Goal: Find specific page/section: Find specific page/section

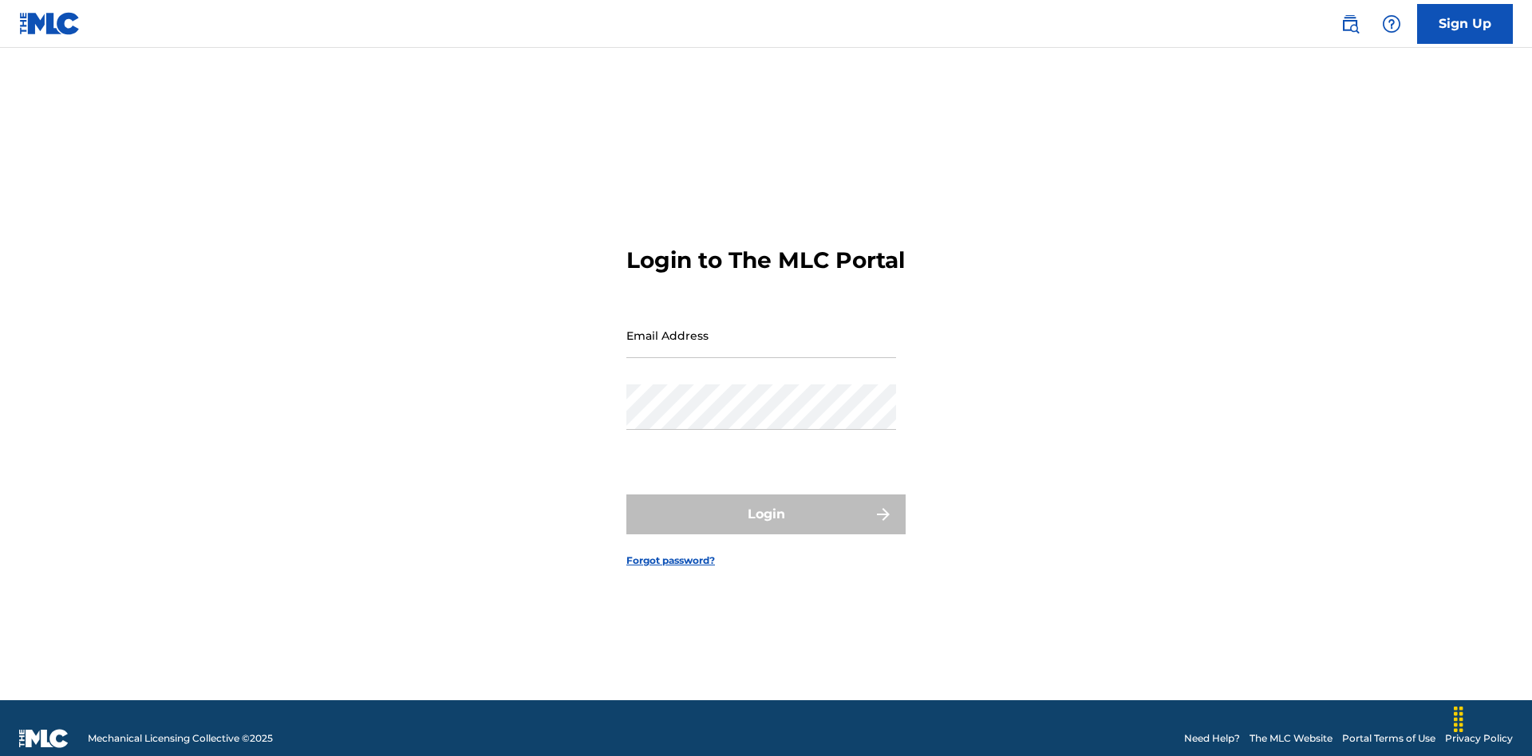
scroll to position [21, 0]
click at [761, 328] on input "Email Address" at bounding box center [761, 335] width 270 height 45
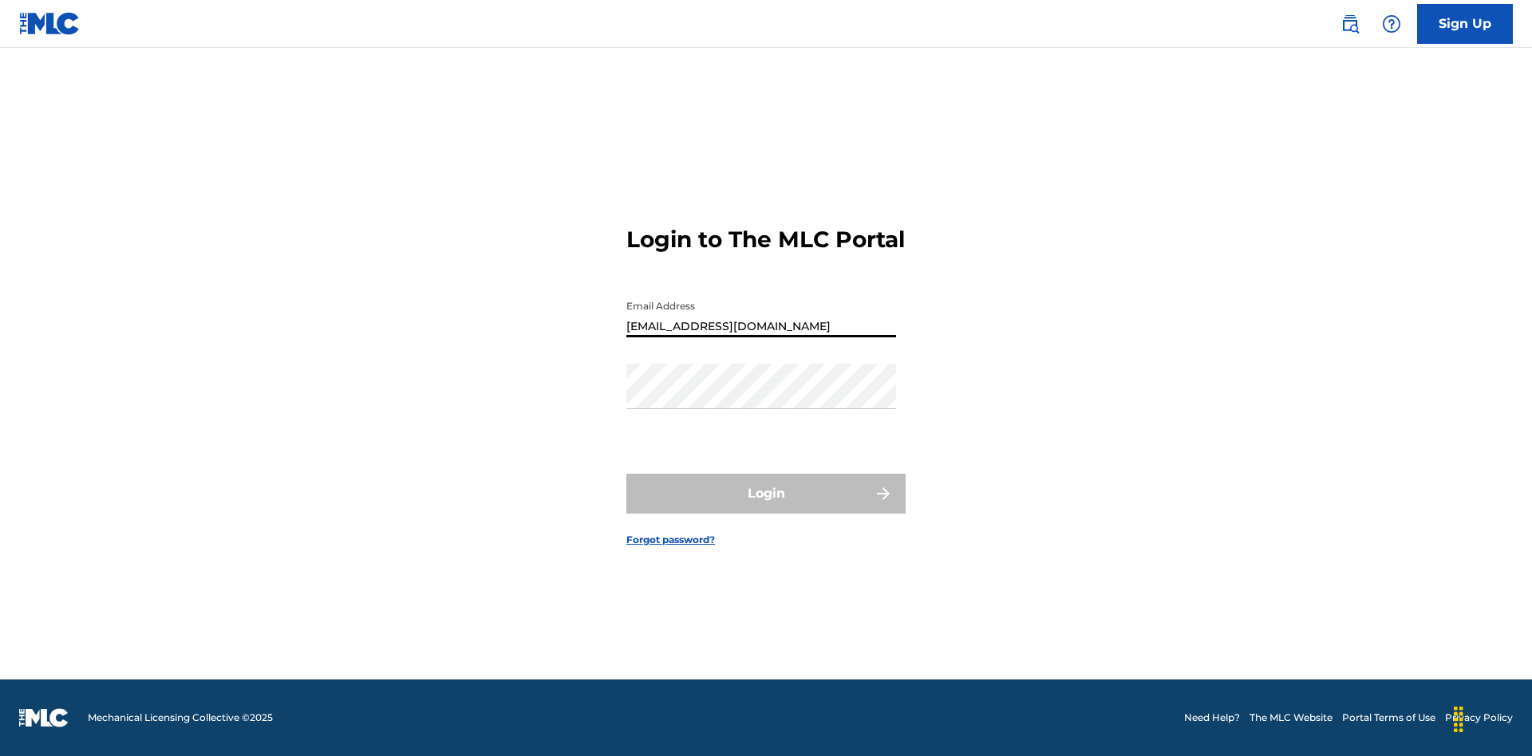
type input "Duke.McTesterson@gmail.com"
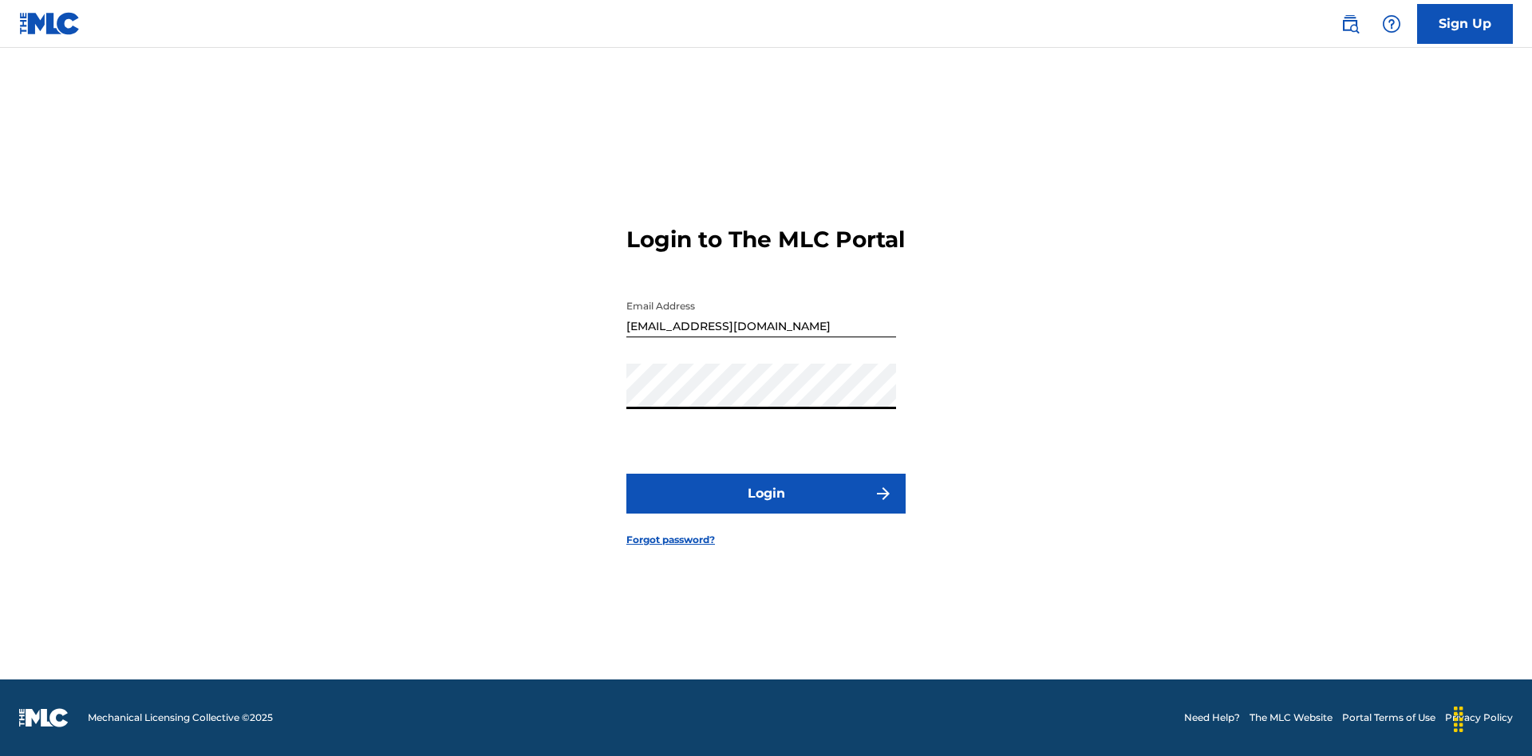
click at [766, 507] on button "Login" at bounding box center [765, 494] width 279 height 40
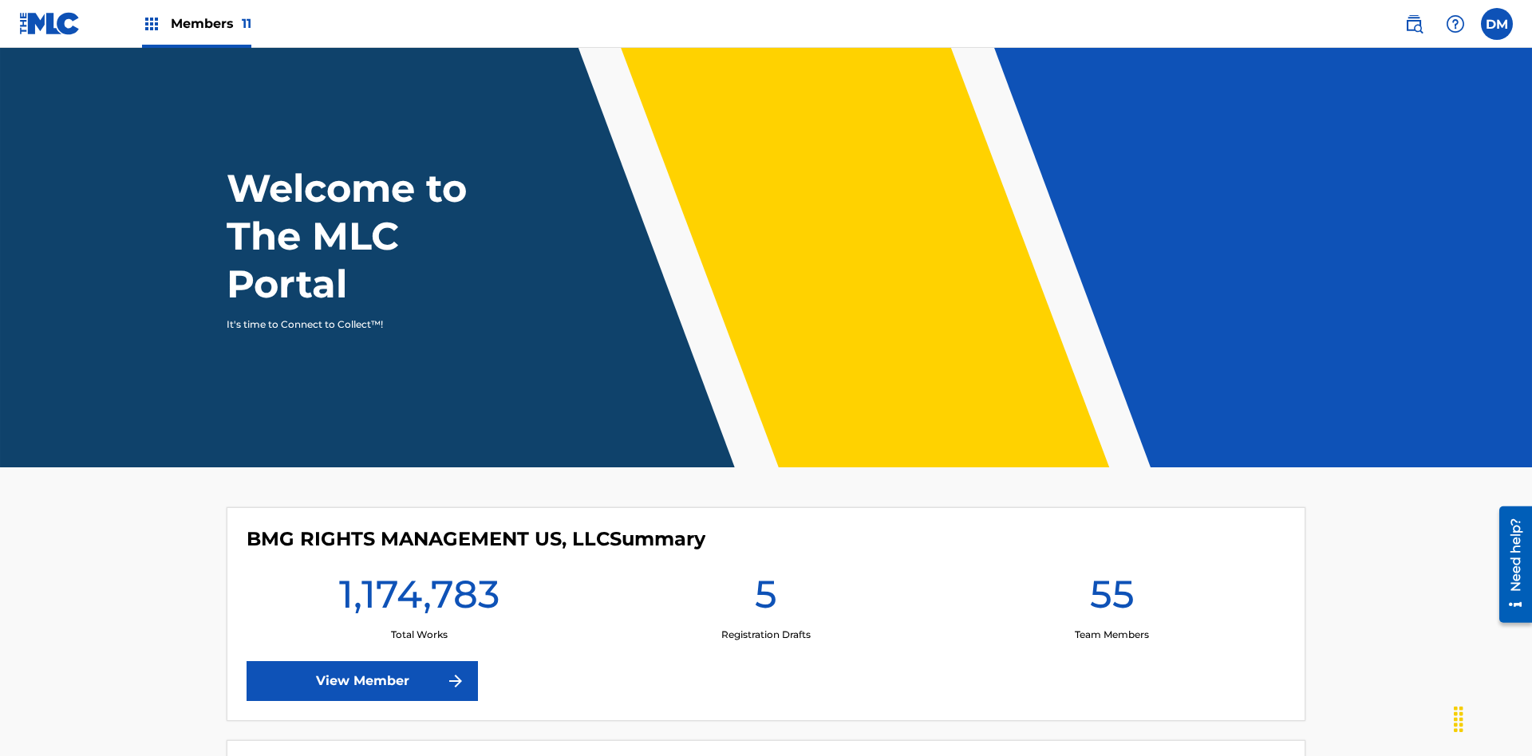
scroll to position [69, 0]
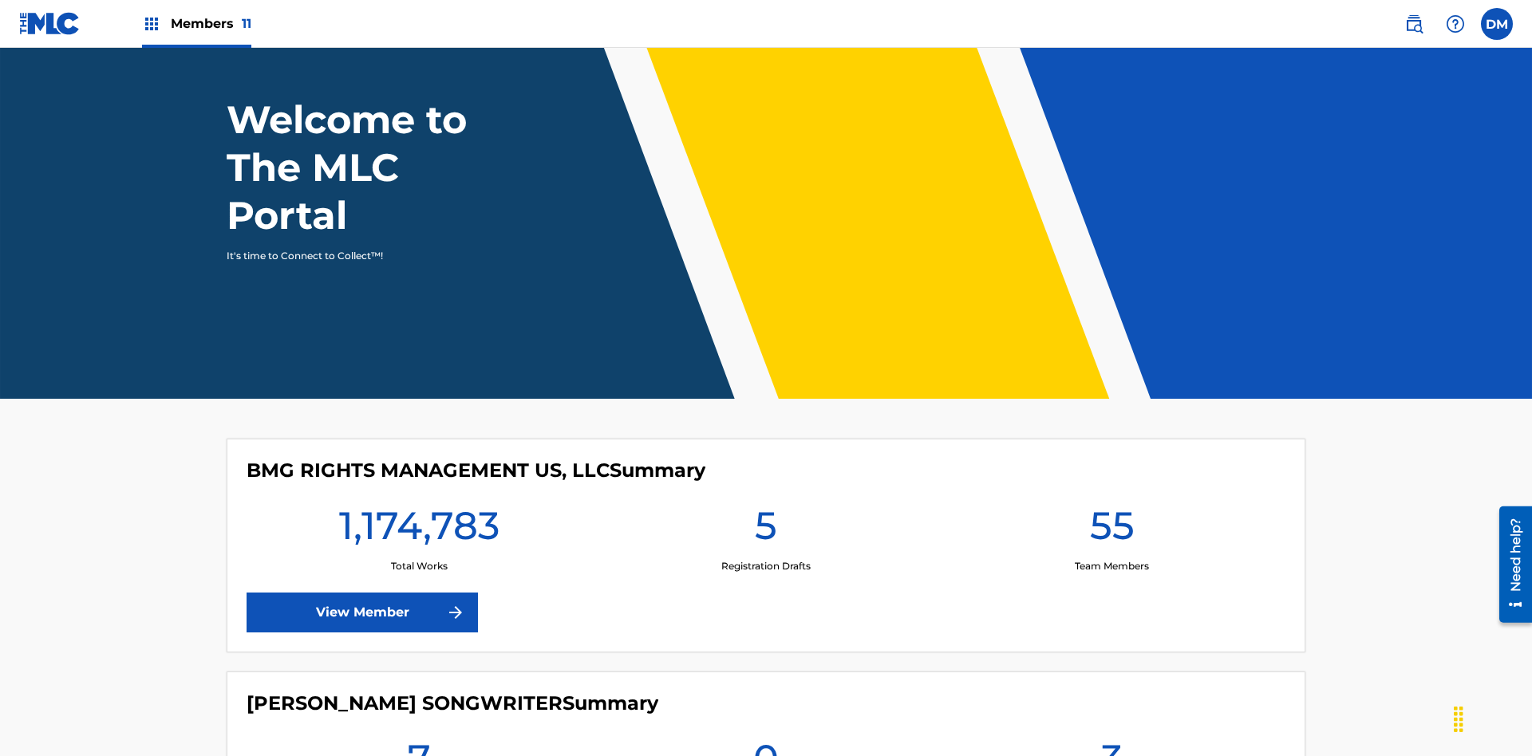
click at [196, 23] on span "Members 11" at bounding box center [211, 23] width 81 height 18
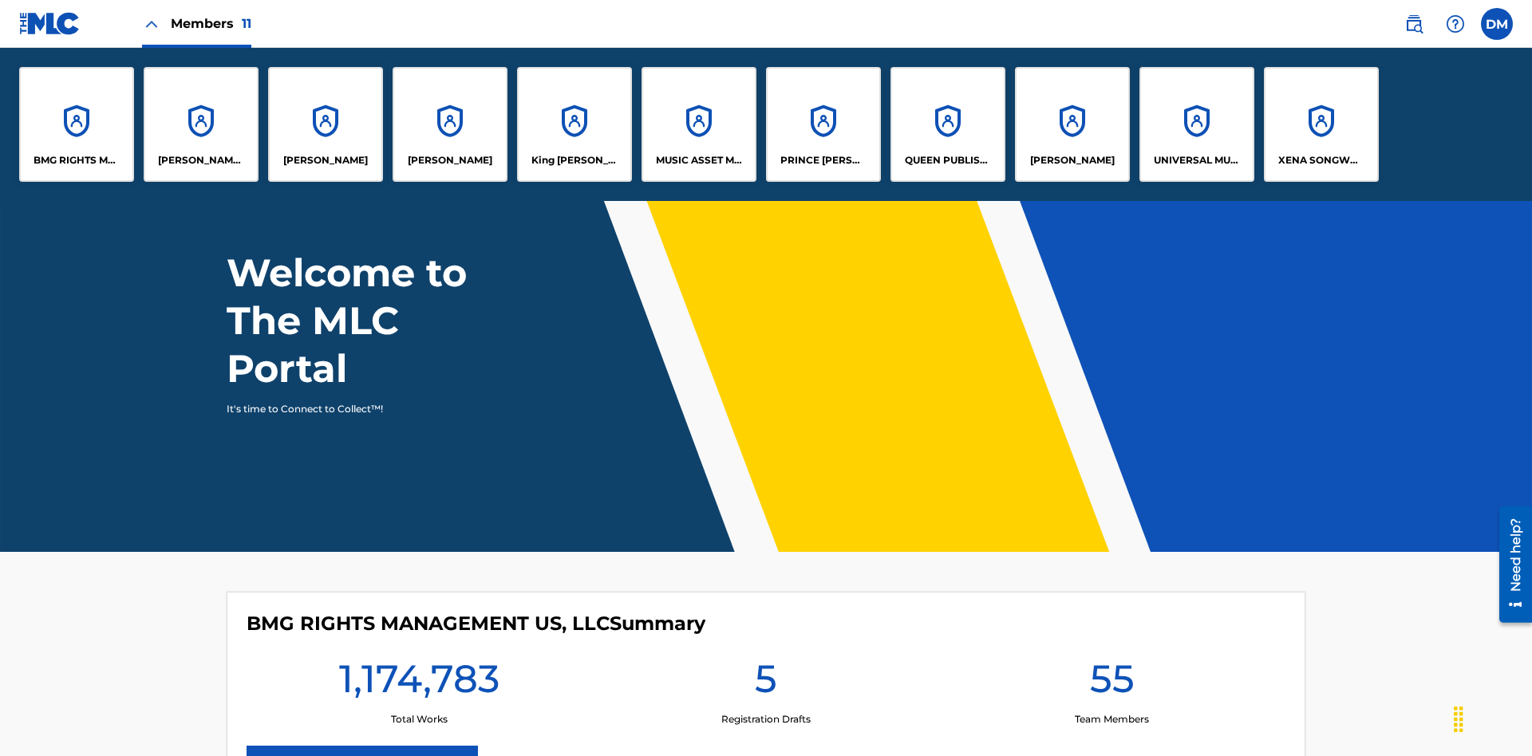
scroll to position [0, 0]
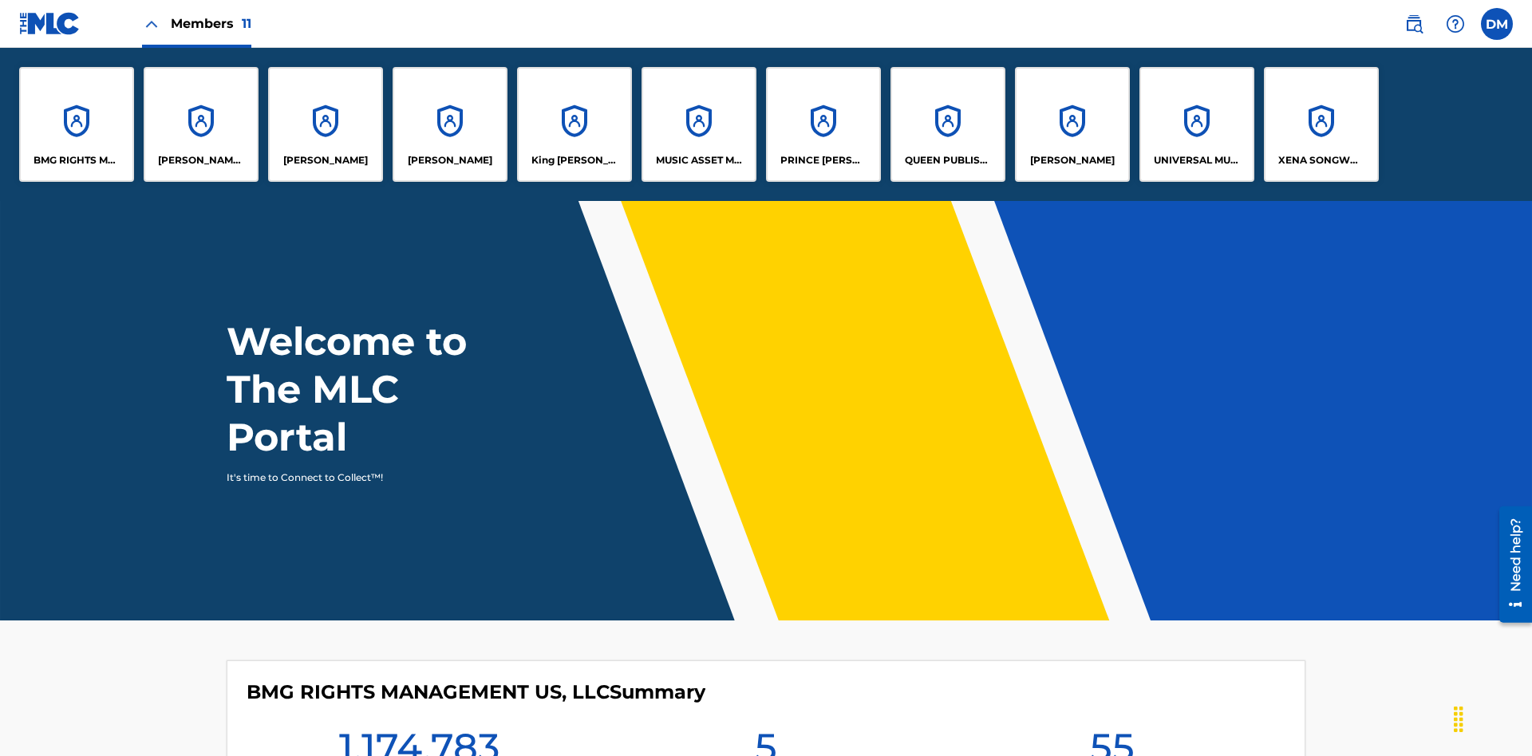
click at [574, 160] on p "King McTesterson" at bounding box center [574, 160] width 87 height 14
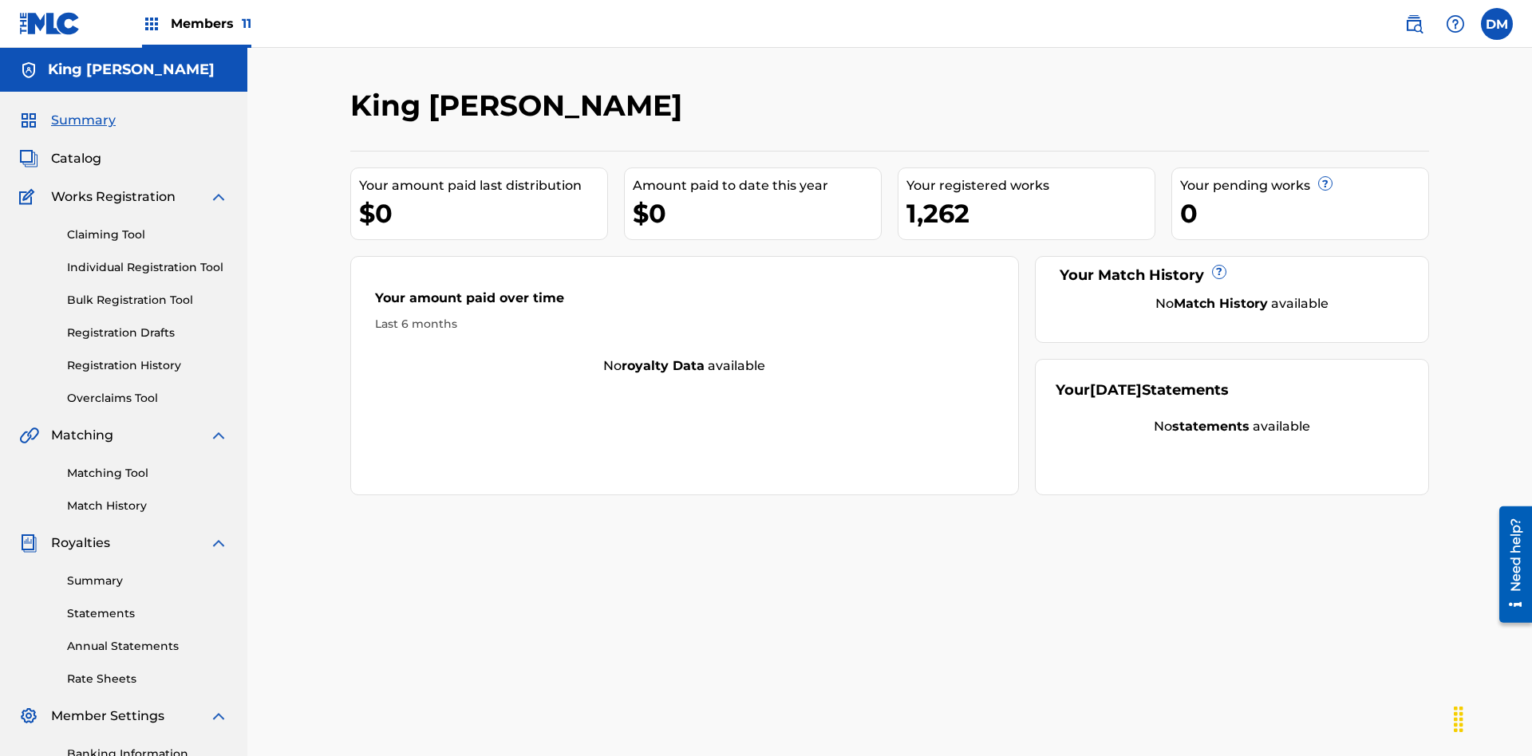
click at [76, 149] on span "Catalog" at bounding box center [76, 158] width 50 height 19
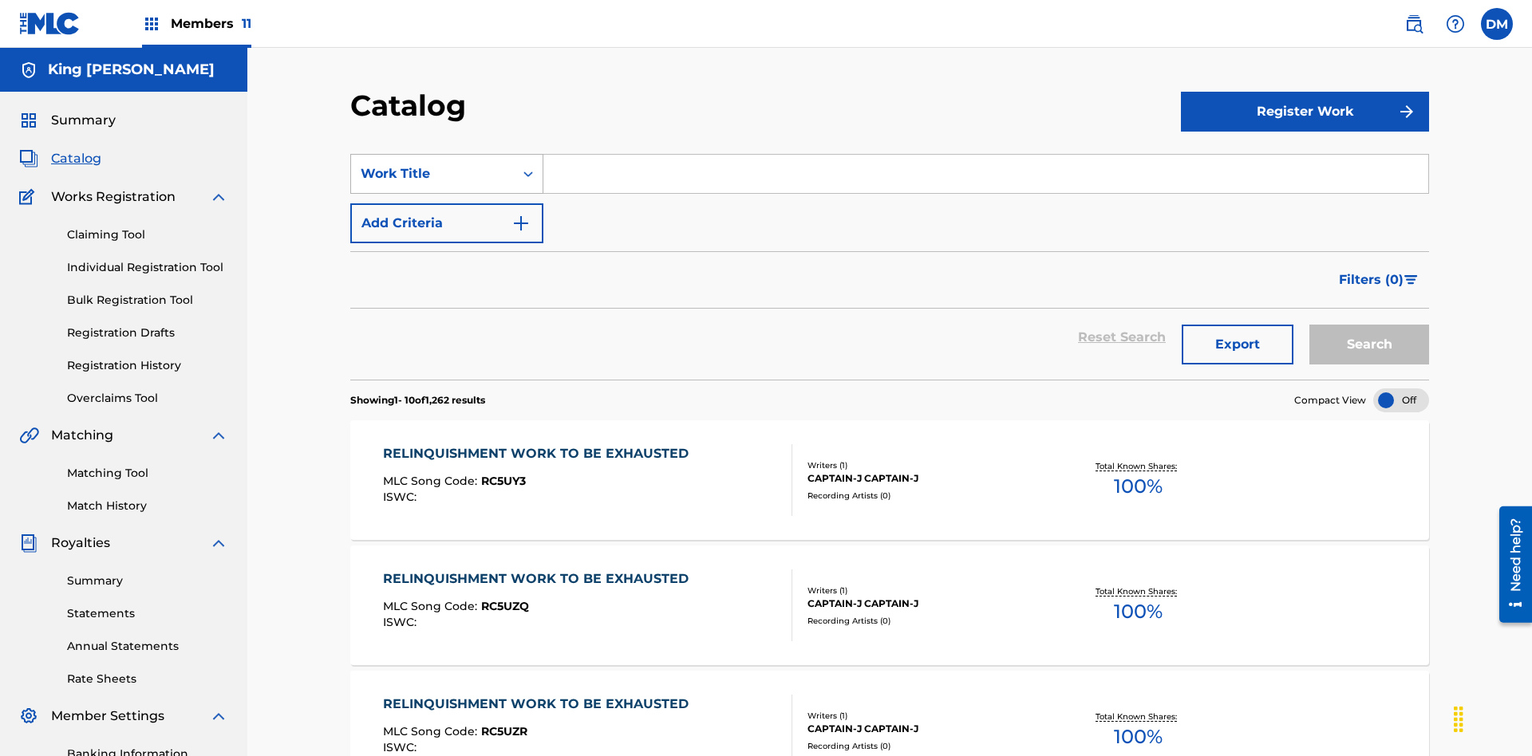
click at [432, 164] on div "Work Title" at bounding box center [433, 173] width 144 height 19
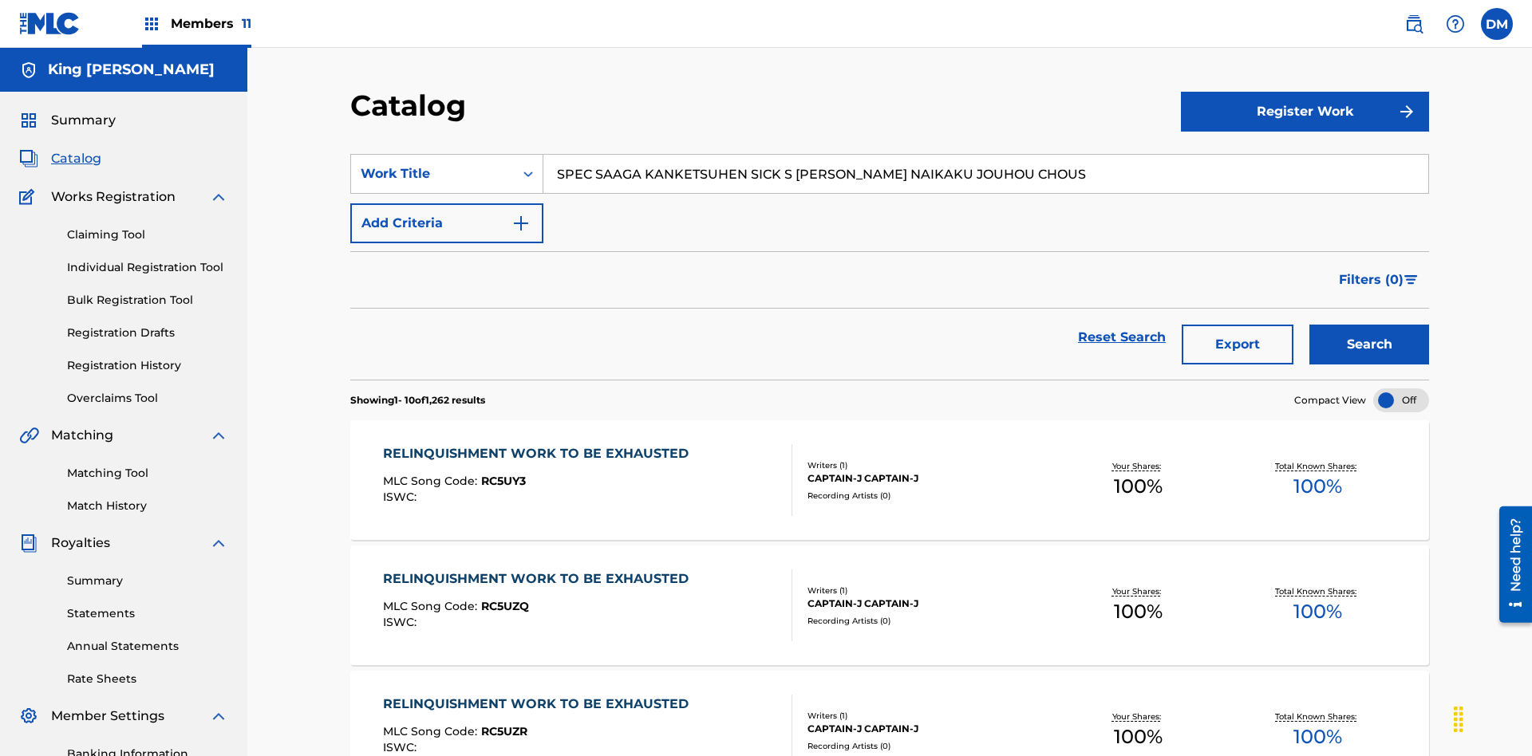
type input "SPEC SAAGA KANKETSUHEN SICK S JONO SHOU NAIKAKU JOUHOU CHOUS"
click at [1369, 325] on button "Search" at bounding box center [1369, 345] width 120 height 40
